Goal: Information Seeking & Learning: Check status

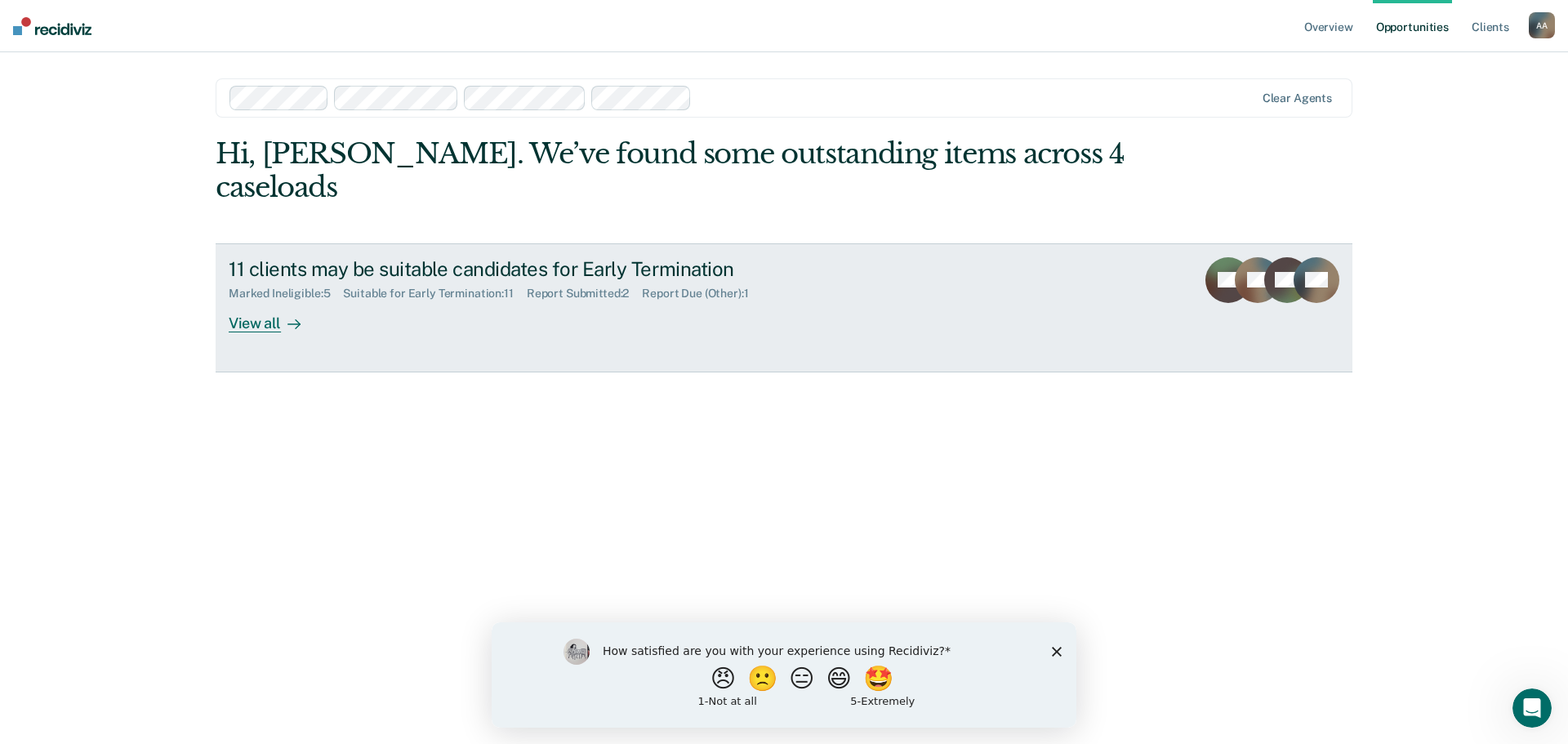
click at [276, 325] on div "View all" at bounding box center [274, 317] width 92 height 32
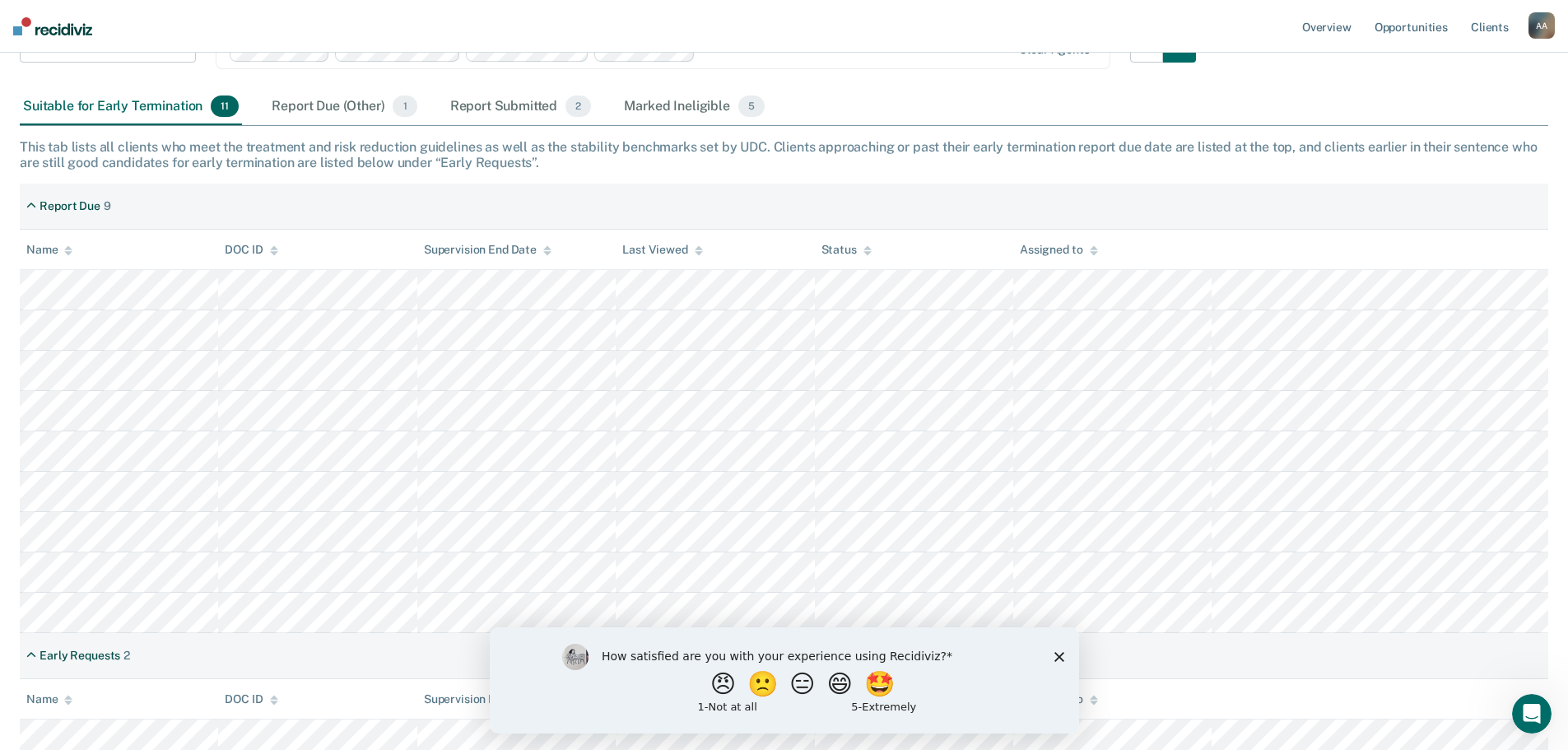
scroll to position [164, 0]
